Goal: Communication & Community: Answer question/provide support

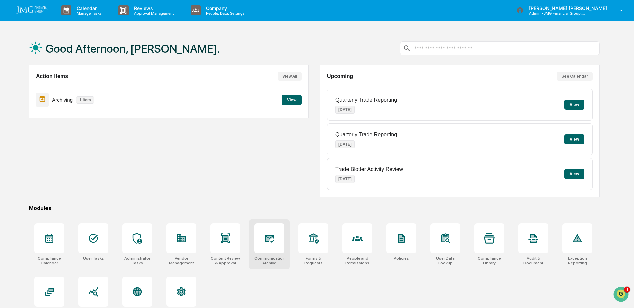
click at [272, 237] on icon at bounding box center [269, 238] width 7 height 5
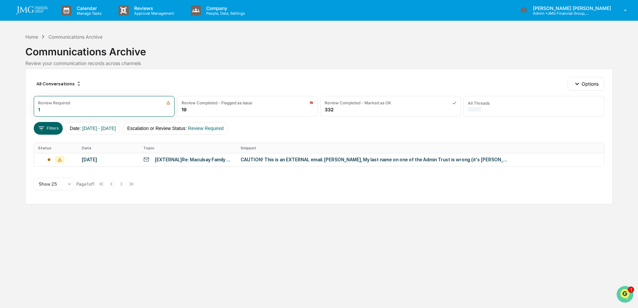
click at [622, 291] on img "Open customer support" at bounding box center [624, 294] width 17 height 13
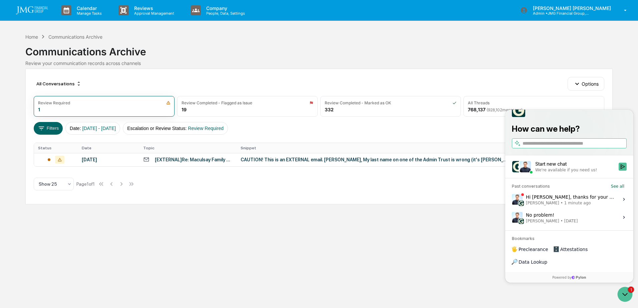
click at [586, 206] on span "Jack Rasmussen • 1 minute ago" at bounding box center [570, 202] width 89 height 5
click at [512, 200] on button "View issue" at bounding box center [511, 199] width 0 height 0
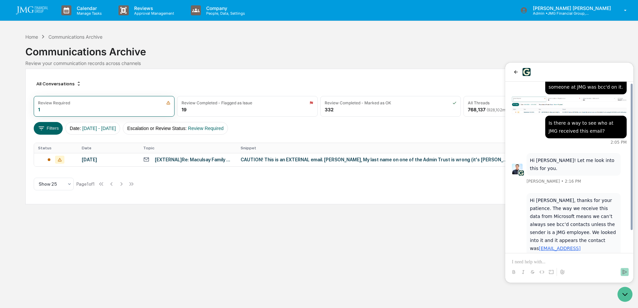
scroll to position [43, 0]
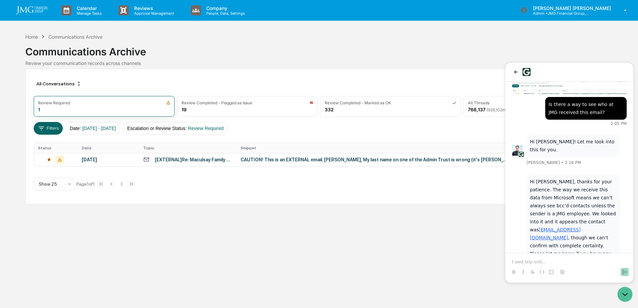
click at [546, 260] on p at bounding box center [569, 262] width 115 height 7
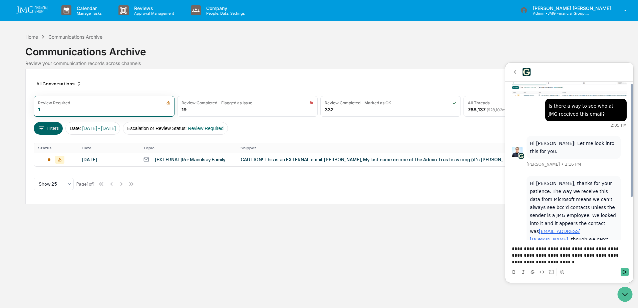
scroll to position [57, 0]
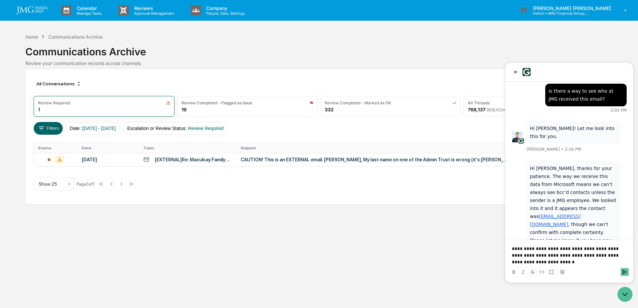
click at [622, 271] on icon "Send" at bounding box center [624, 272] width 4 height 5
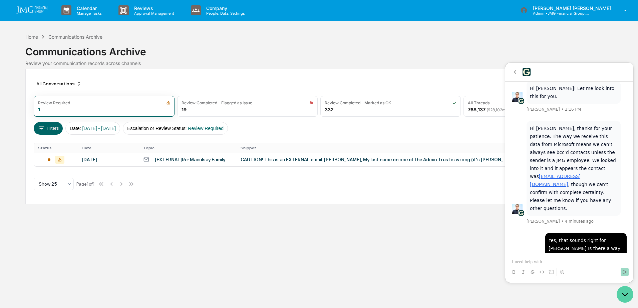
click at [624, 294] on icon "Open customer support" at bounding box center [624, 294] width 5 height 2
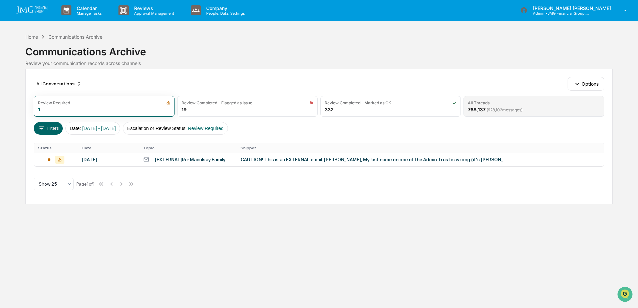
click at [536, 110] on div "All Threads 768,137 ( 928,102 messages)" at bounding box center [533, 106] width 140 height 21
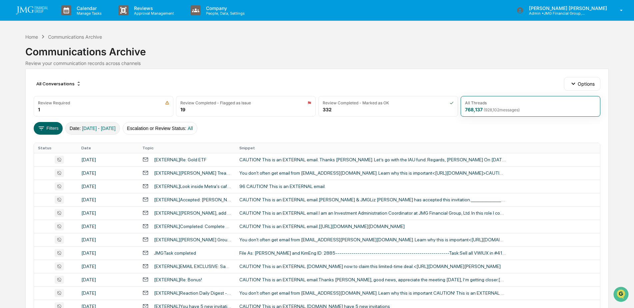
click at [98, 129] on span "01/01/2024 - 12/31/2025" at bounding box center [99, 128] width 34 height 5
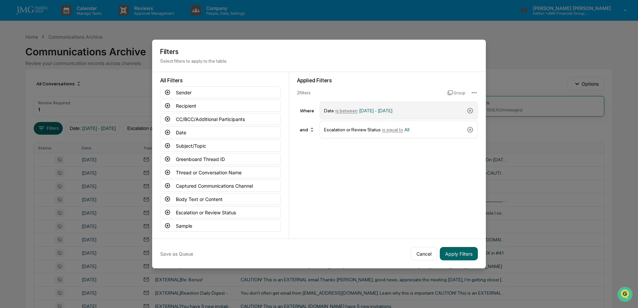
click at [392, 111] on span "01/01/2024 - 12/31/2025" at bounding box center [375, 110] width 33 height 5
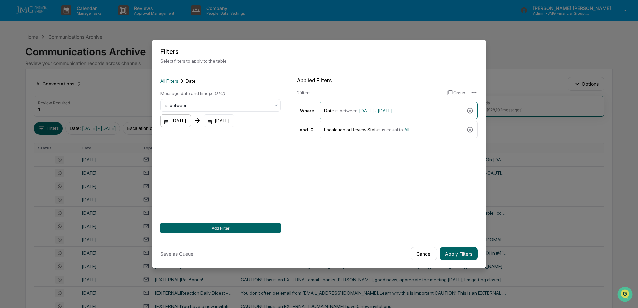
click at [190, 120] on div "01/01/2024" at bounding box center [175, 120] width 31 height 13
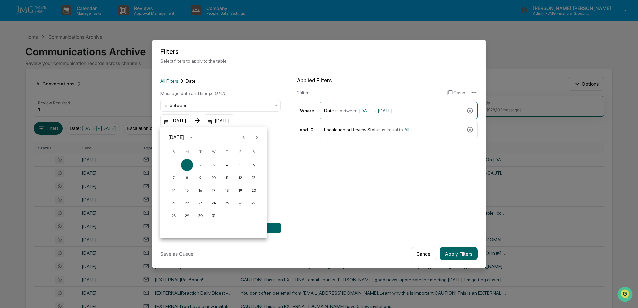
click at [195, 136] on icon "calendar view is open, switch to year view" at bounding box center [190, 137] width 7 height 7
click at [242, 190] on button "2025" at bounding box center [248, 192] width 24 height 12
click at [244, 189] on button "Sep" at bounding box center [248, 188] width 24 height 12
click at [216, 188] on button "17" at bounding box center [213, 190] width 12 height 12
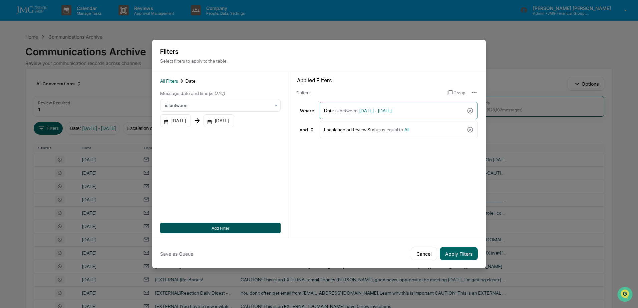
click at [230, 224] on button "Add Filter" at bounding box center [220, 228] width 120 height 11
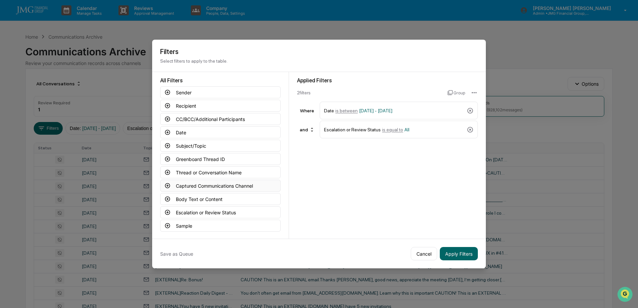
click at [224, 186] on button "Captured Communications Channel" at bounding box center [220, 186] width 120 height 12
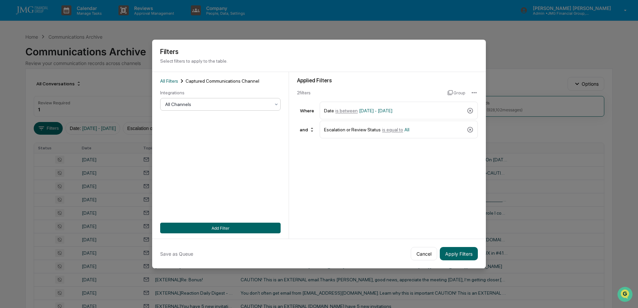
click at [207, 110] on div "All Channels" at bounding box center [220, 104] width 120 height 13
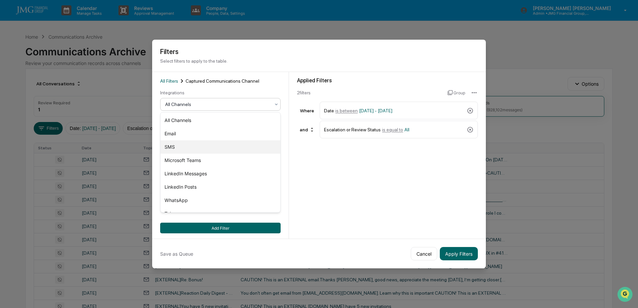
click at [184, 145] on div "SMS" at bounding box center [220, 146] width 120 height 13
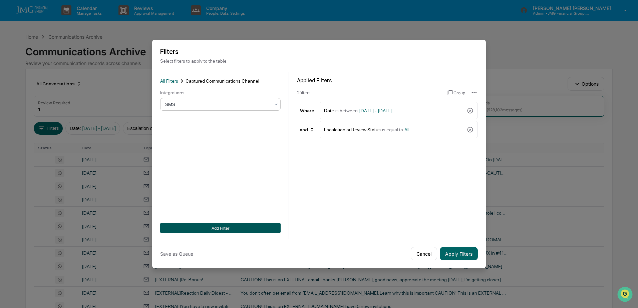
click at [222, 225] on button "Add Filter" at bounding box center [220, 228] width 120 height 11
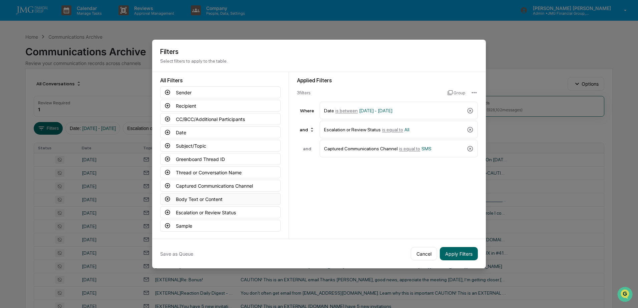
click at [221, 200] on button "Body Text or Content" at bounding box center [220, 199] width 120 height 12
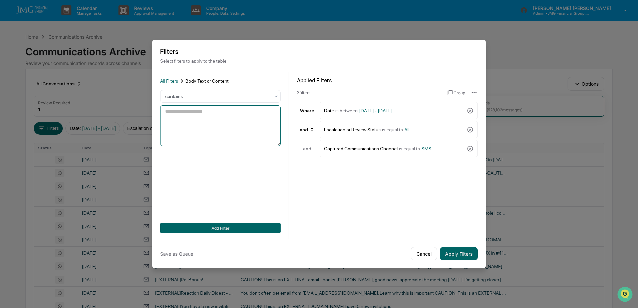
click at [217, 125] on textarea at bounding box center [220, 125] width 120 height 41
type textarea "*******"
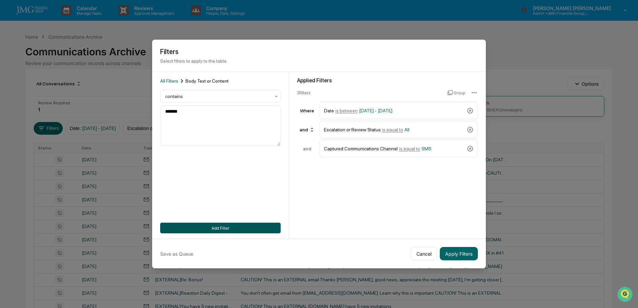
click at [221, 228] on button "Add Filter" at bounding box center [220, 228] width 120 height 11
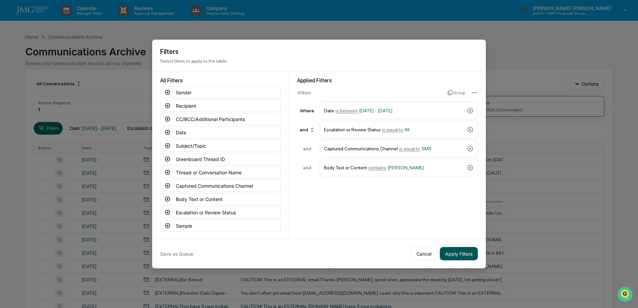
click at [466, 252] on button "Apply Filters" at bounding box center [459, 253] width 38 height 13
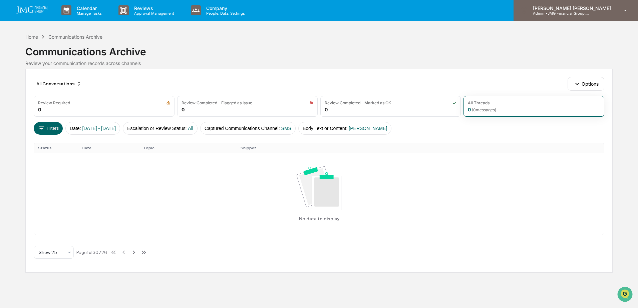
click at [615, 10] on div "Steven Lennart Admin • JMG Financial Group, Ltd." at bounding box center [575, 10] width 124 height 21
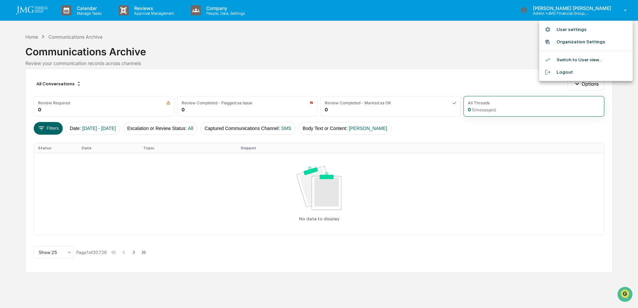
click at [579, 70] on li "Logout" at bounding box center [585, 72] width 93 height 12
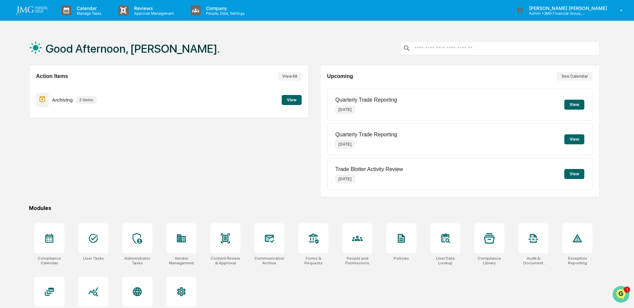
click at [628, 295] on icon "Open customer support" at bounding box center [621, 302] width 17 height 17
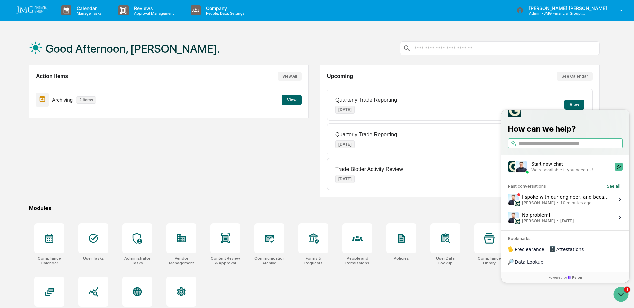
click at [571, 206] on div "I spoke with our engineer, and because of how Microsoft’s API provides this dat…" at bounding box center [566, 199] width 89 height 13
click at [508, 200] on button "View issue" at bounding box center [508, 199] width 0 height 0
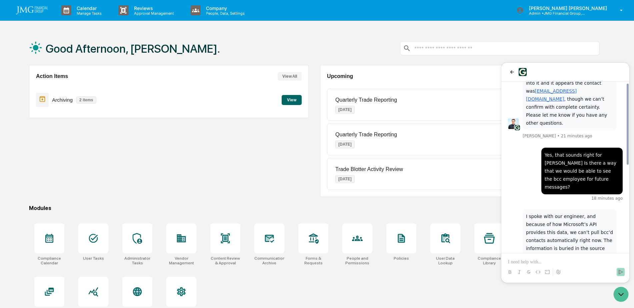
scroll to position [201, 0]
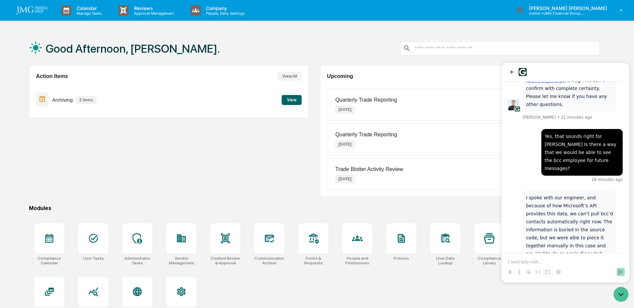
click at [559, 257] on div at bounding box center [565, 265] width 123 height 25
click at [538, 263] on p at bounding box center [565, 262] width 115 height 7
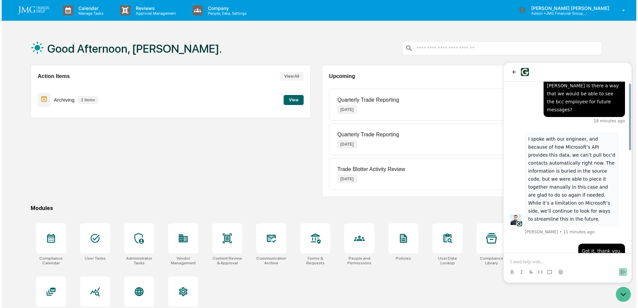
scroll to position [247, 0]
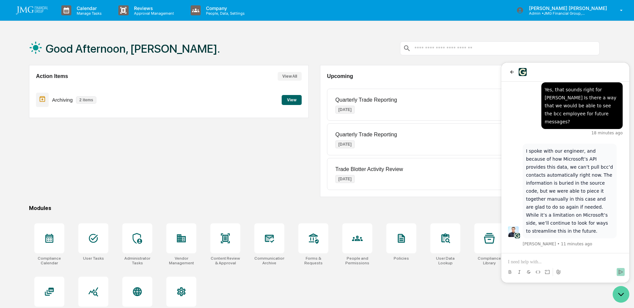
click at [618, 294] on icon "Open customer support" at bounding box center [621, 294] width 17 height 17
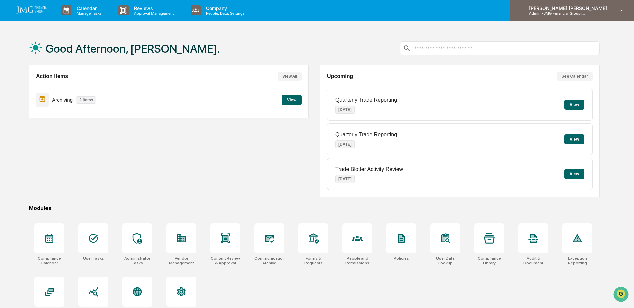
click at [588, 9] on p "[PERSON_NAME] [PERSON_NAME]" at bounding box center [567, 8] width 87 height 6
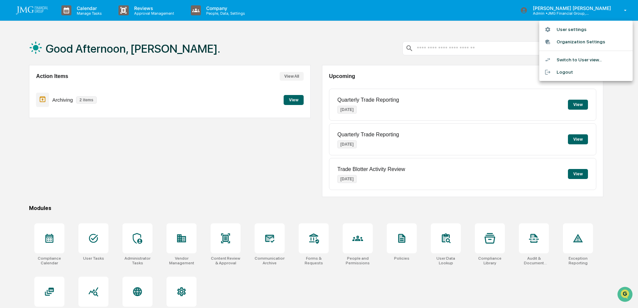
click at [574, 76] on li "Logout" at bounding box center [585, 72] width 93 height 12
